Goal: Information Seeking & Learning: Learn about a topic

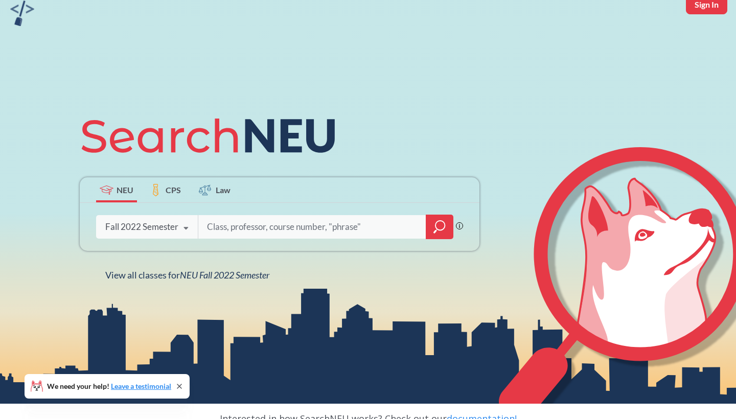
scroll to position [49, 0]
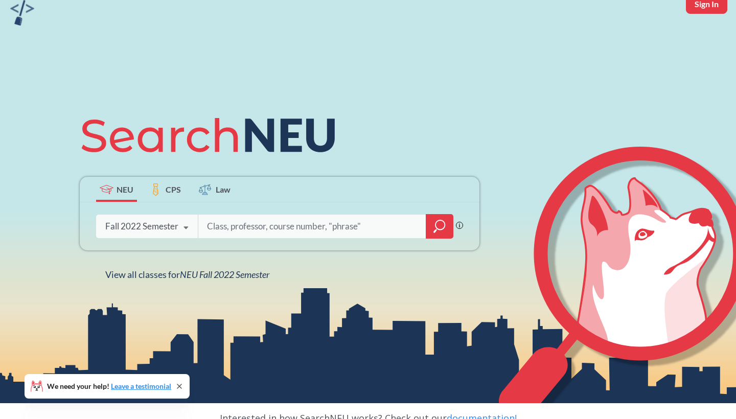
click at [175, 225] on div "Fall 2022 Semester" at bounding box center [141, 226] width 73 height 11
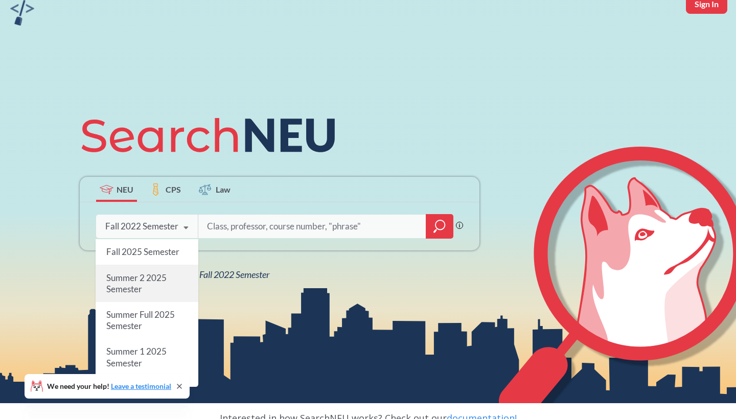
scroll to position [0, 0]
click at [162, 240] on div "Fall 2025 Semester" at bounding box center [147, 252] width 103 height 26
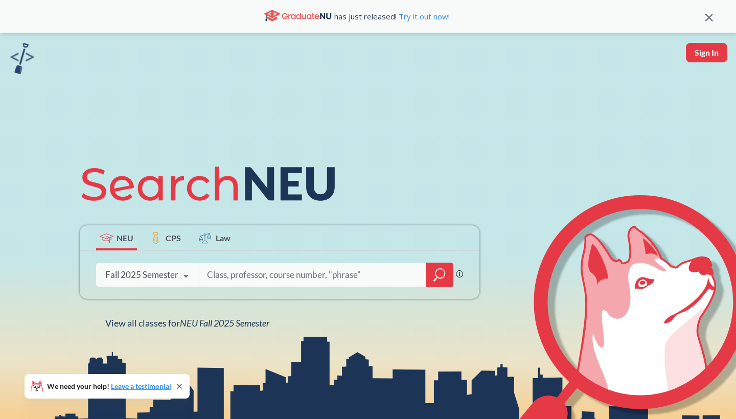
click at [438, 276] on icon "magnifying glass" at bounding box center [439, 275] width 12 height 14
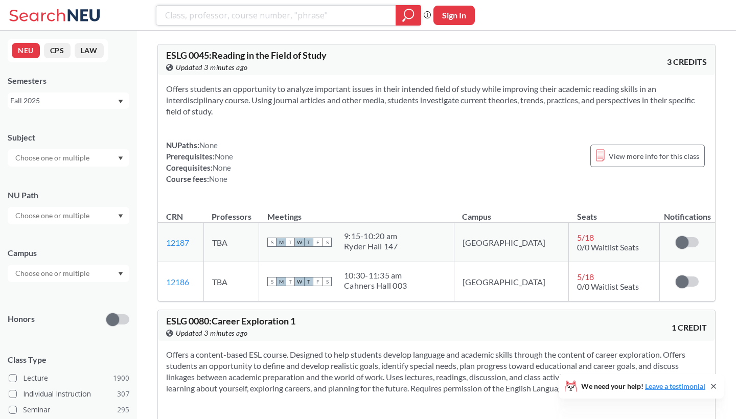
paste input "Origins of [DATE]: History of contemporary"
type input "Origins of [DATE]: History of contemporary"
click at [411, 16] on icon "magnifying glass" at bounding box center [408, 15] width 12 height 14
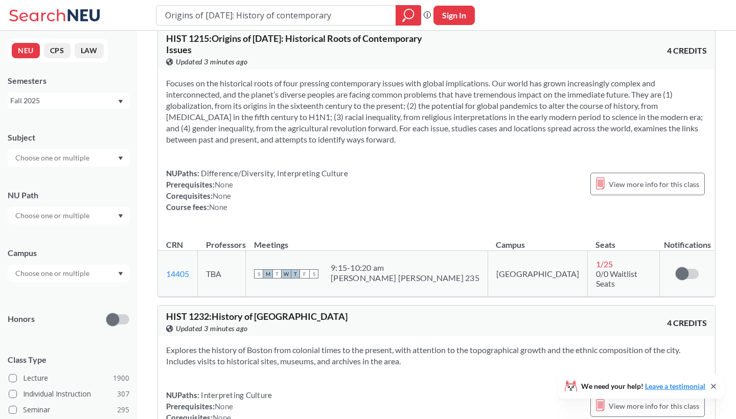
scroll to position [9, 0]
